Goal: Task Accomplishment & Management: Complete application form

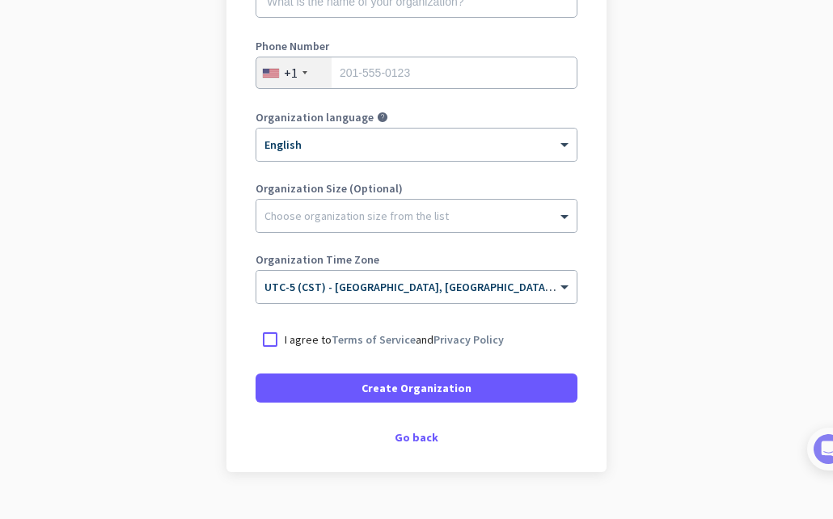
scroll to position [279, 0]
click at [413, 436] on div "Go back" at bounding box center [416, 436] width 322 height 11
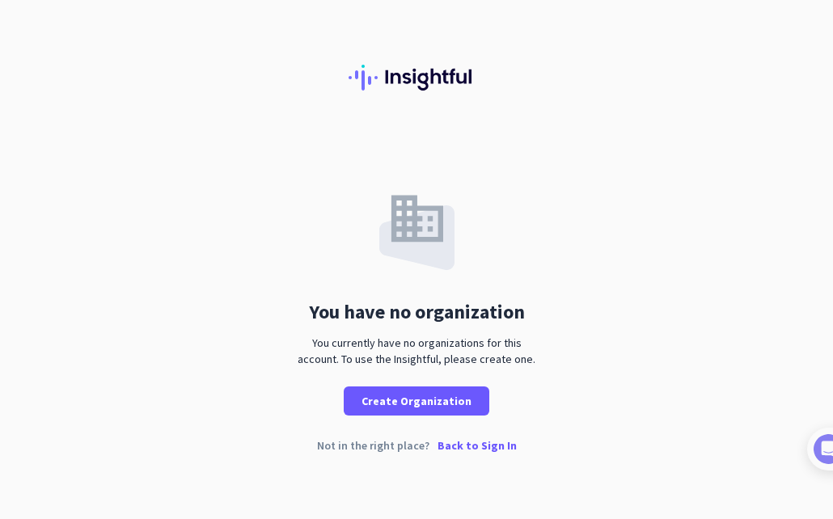
click at [74, 72] on div at bounding box center [416, 65] width 833 height 131
click at [483, 442] on p "Back to Sign In" at bounding box center [476, 445] width 79 height 11
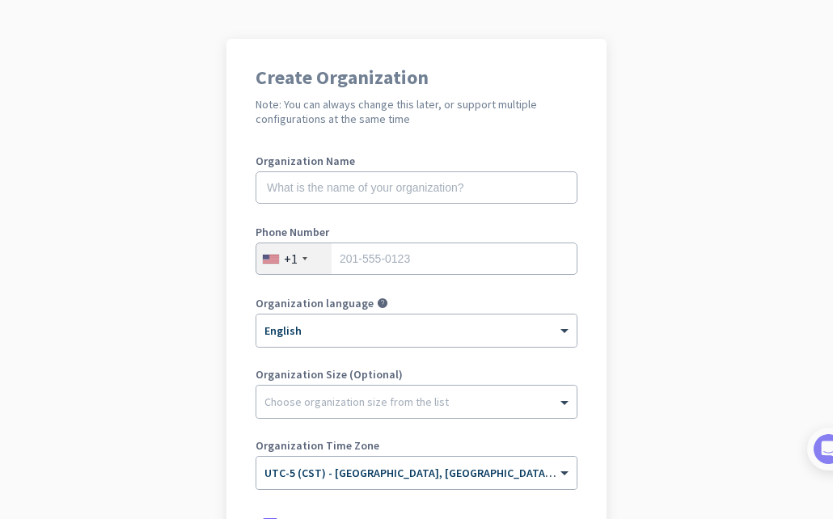
scroll to position [312, 0]
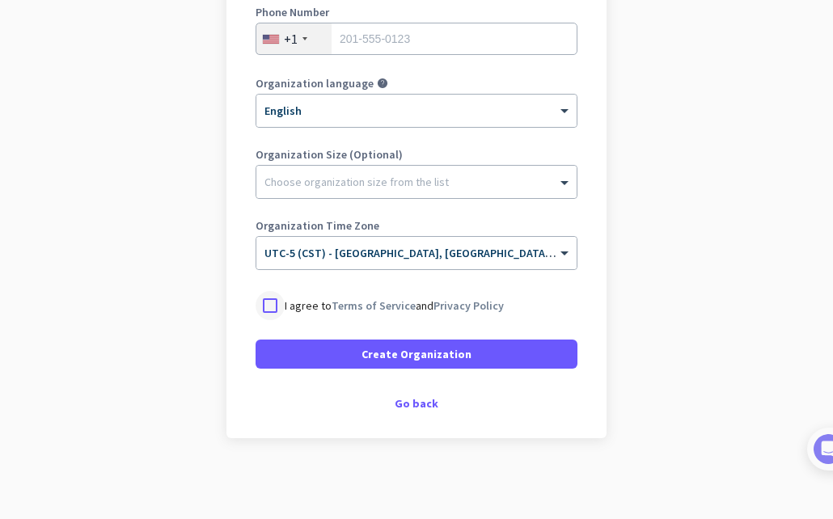
click at [268, 308] on div at bounding box center [269, 305] width 29 height 29
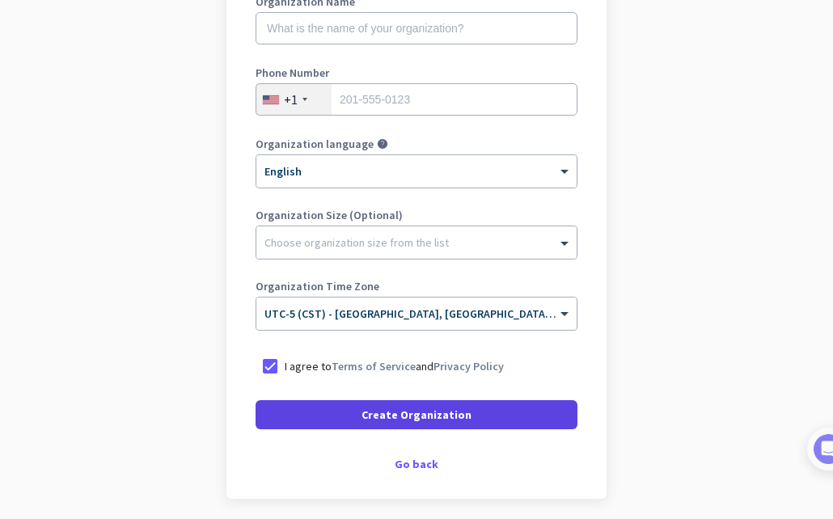
scroll to position [250, 0]
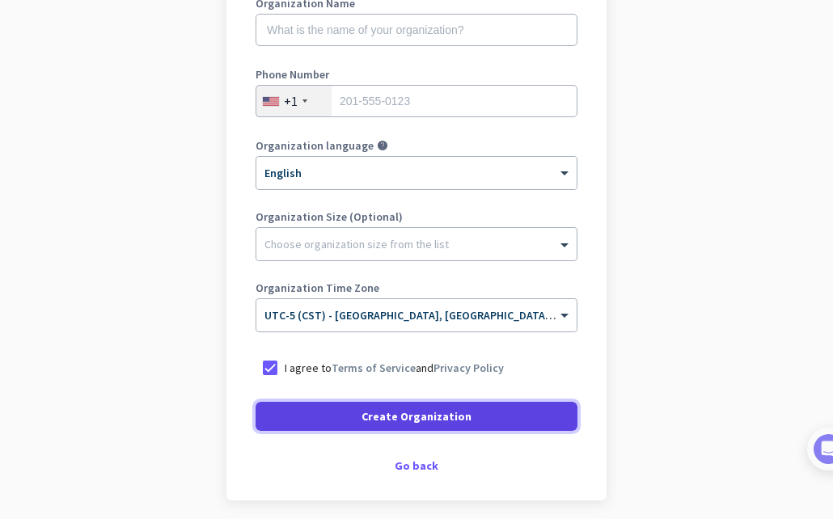
click at [462, 426] on span at bounding box center [416, 416] width 322 height 39
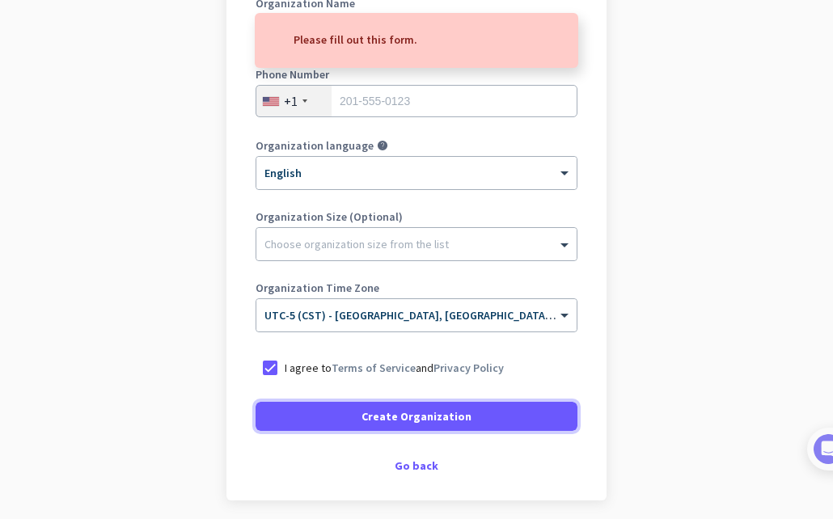
scroll to position [0, 0]
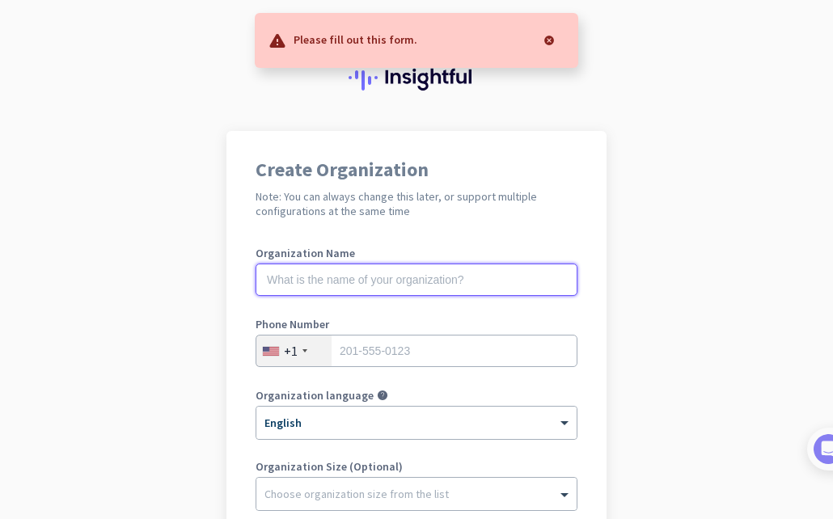
click at [400, 285] on input "text" at bounding box center [416, 279] width 322 height 32
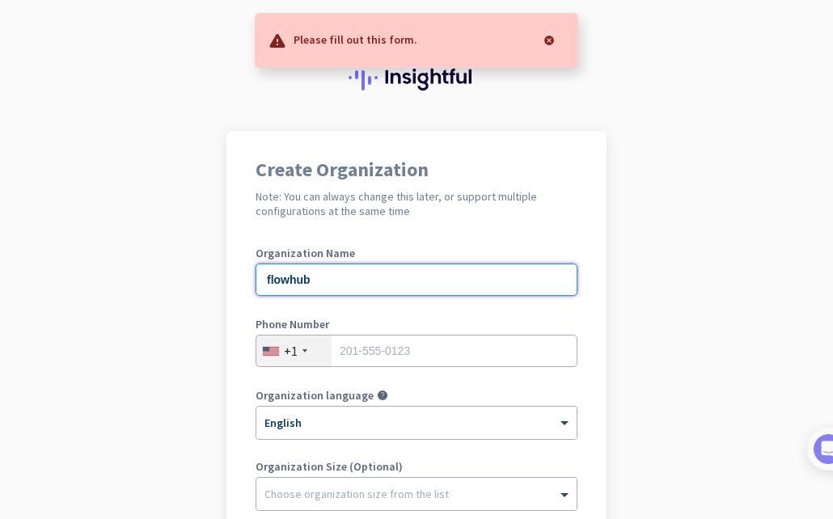
scroll to position [312, 0]
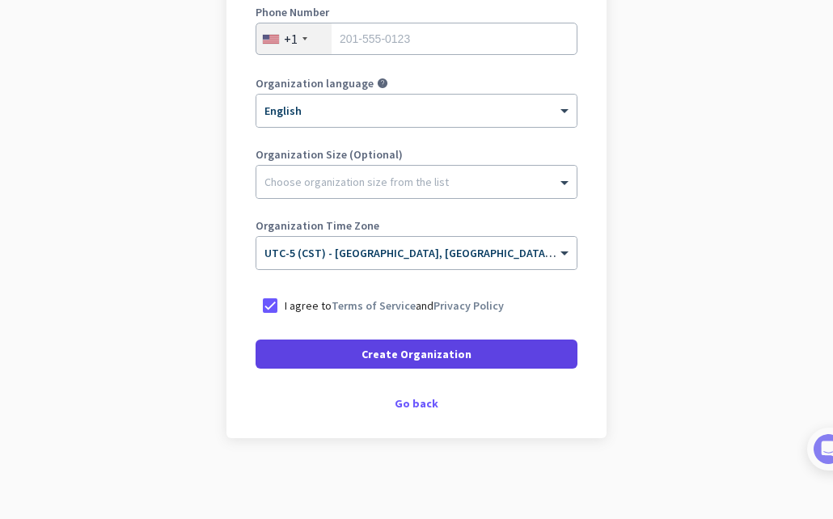
type input "flowhub"
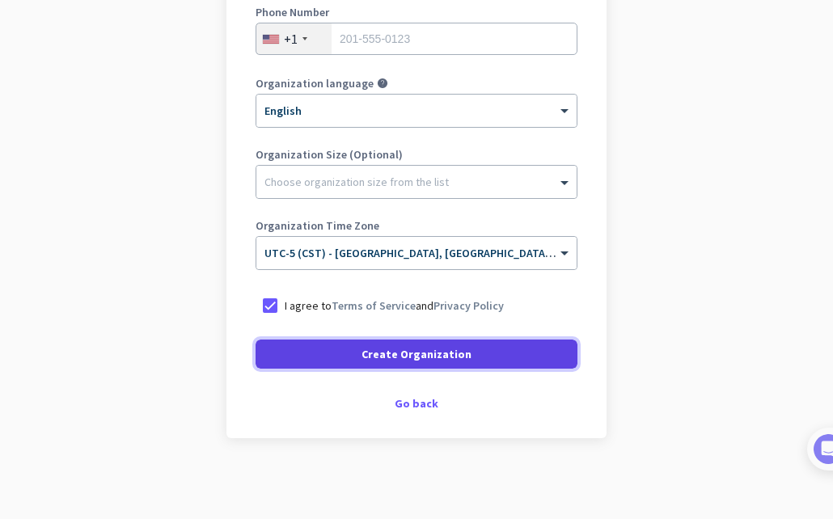
click at [401, 360] on span "Create Organization" at bounding box center [416, 354] width 110 height 16
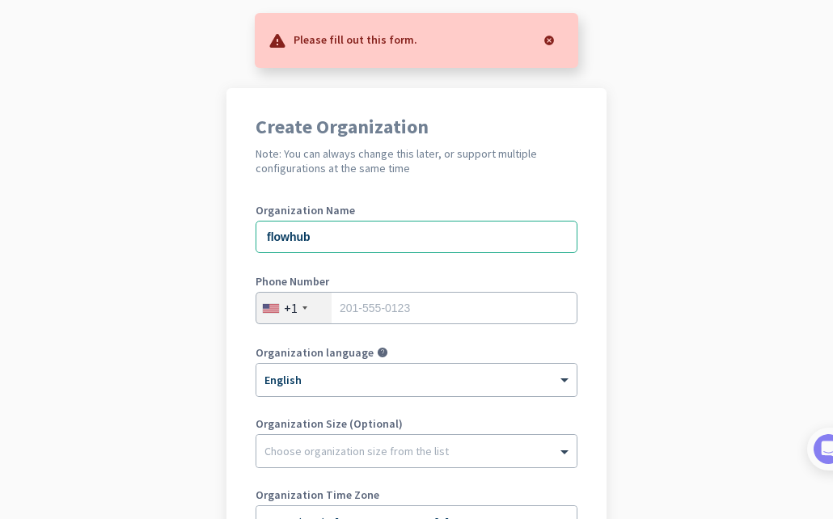
scroll to position [34, 0]
